Goal: Download file/media

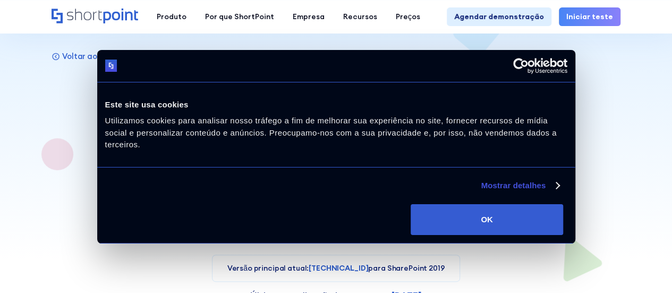
scroll to position [53, 0]
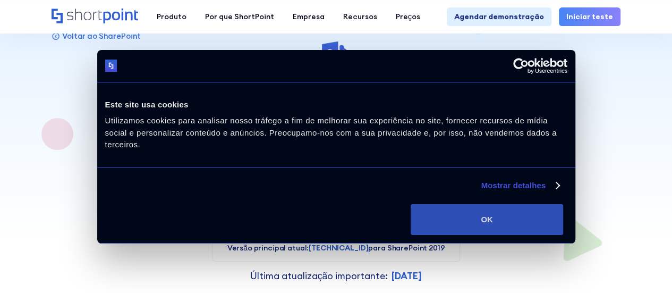
click at [560, 204] on button "OK" at bounding box center [487, 219] width 153 height 31
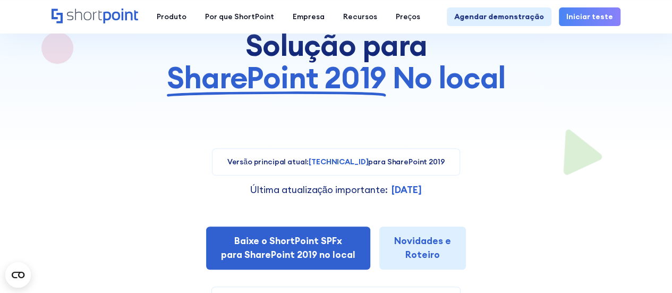
scroll to position [213, 0]
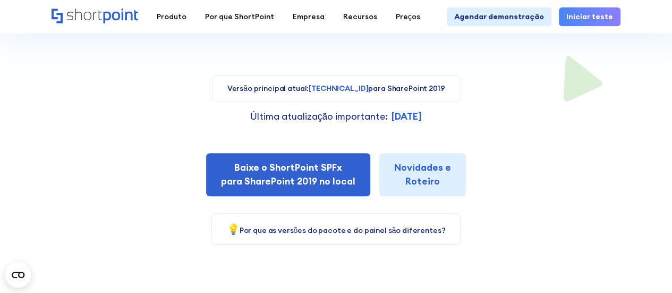
click at [479, 105] on div "Current version: [TECHNICAL_ID] for SharePoint 2019 Versão principal atual: [TE…" at bounding box center [336, 151] width 569 height 187
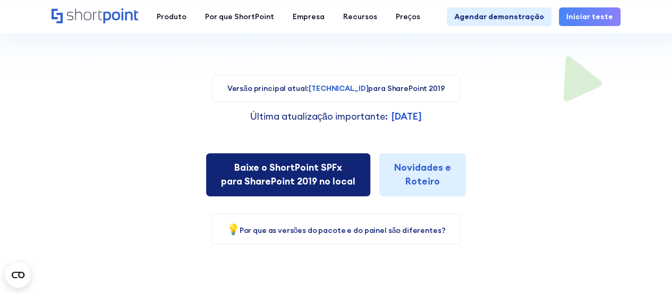
click at [323, 177] on font "para SharePoint 2019 no local" at bounding box center [288, 181] width 134 height 12
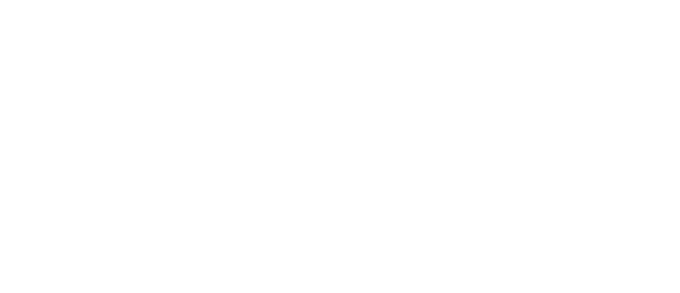
select select "SharePoint 2019 (On-Premise)"
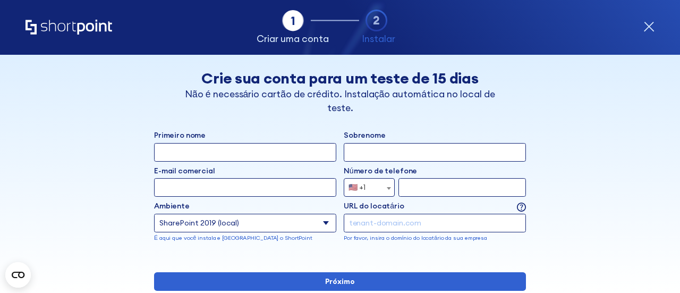
click at [646, 26] on icon "forma" at bounding box center [649, 26] width 11 height 11
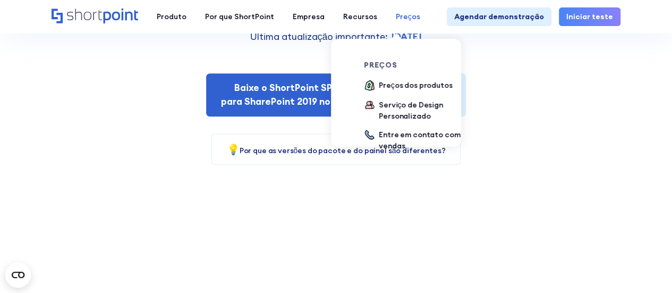
scroll to position [319, 0]
